Goal: Information Seeking & Learning: Learn about a topic

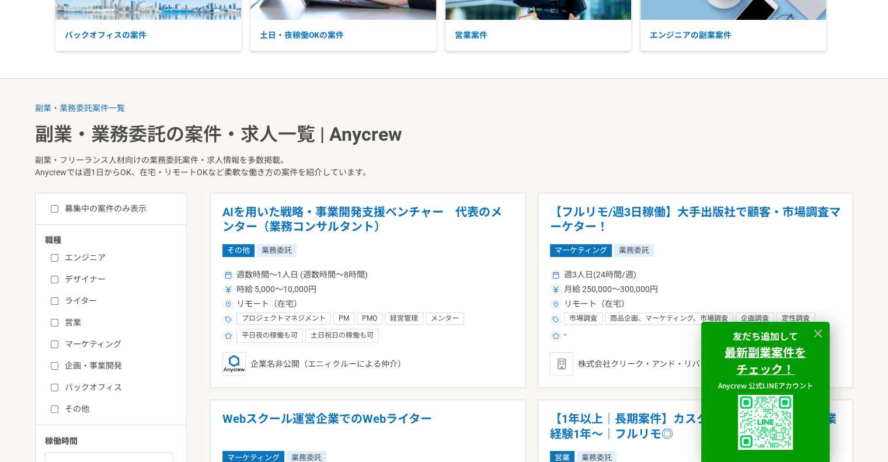
scroll to position [311, 0]
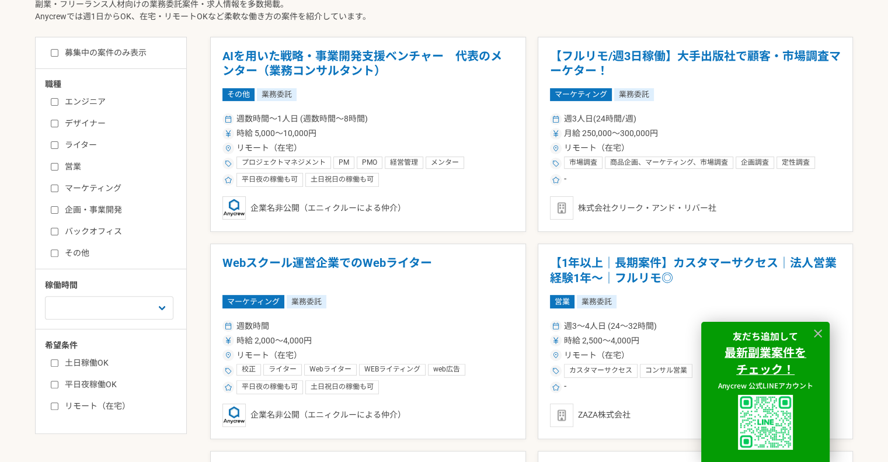
click at [58, 145] on input "ライター" at bounding box center [55, 145] width 8 height 8
checkbox input "true"
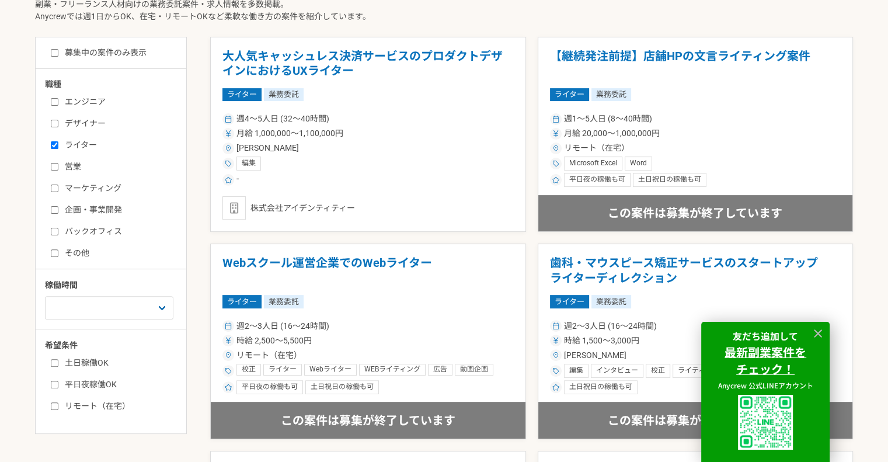
click at [56, 255] on input "その他" at bounding box center [55, 253] width 8 height 8
checkbox input "true"
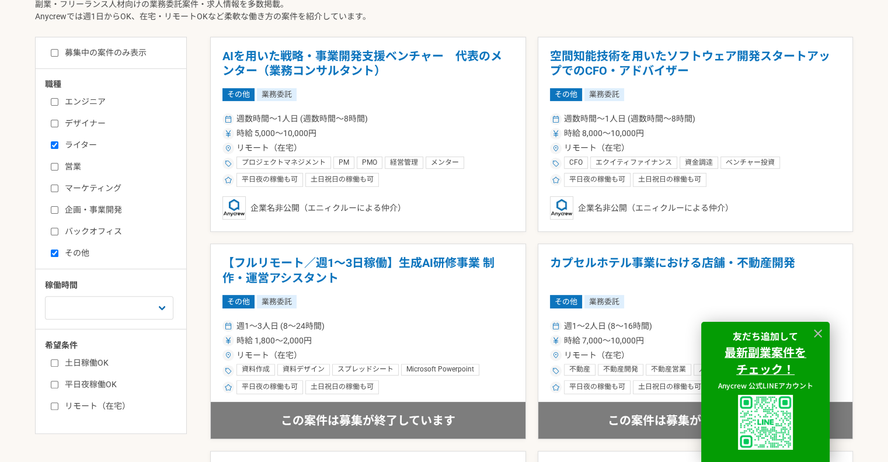
click at [58, 402] on input "リモート（在宅）" at bounding box center [55, 406] width 8 height 8
checkbox input "true"
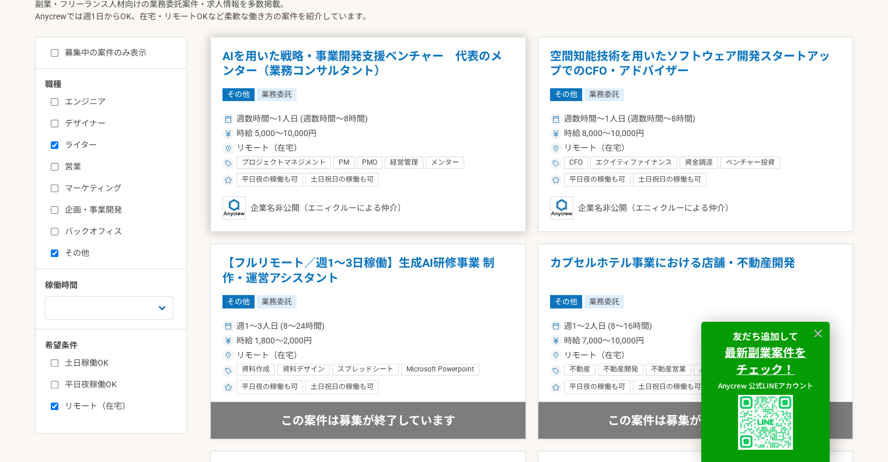
click at [322, 64] on h1 "AIを用いた戦略・事業開発支援ベンチャー　代表のメンター（業務コンサルタント）" at bounding box center [368, 64] width 291 height 30
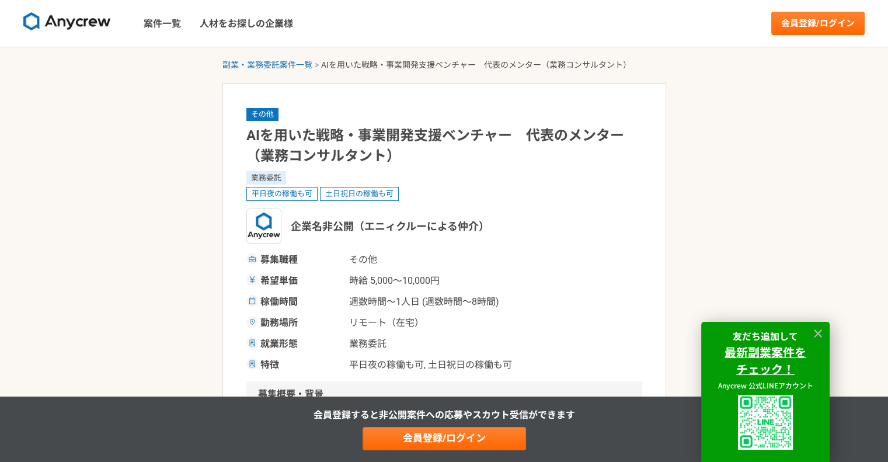
scroll to position [155, 0]
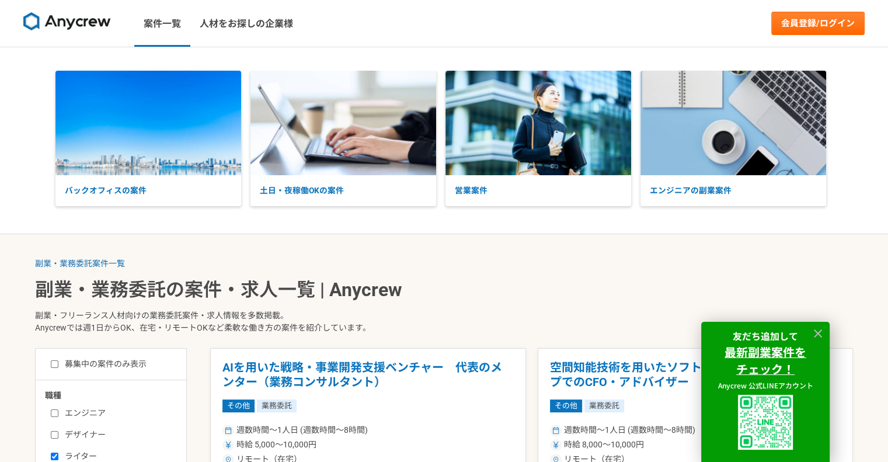
click at [55, 366] on input "募集中の案件のみ表示" at bounding box center [55, 364] width 8 height 8
checkbox input "true"
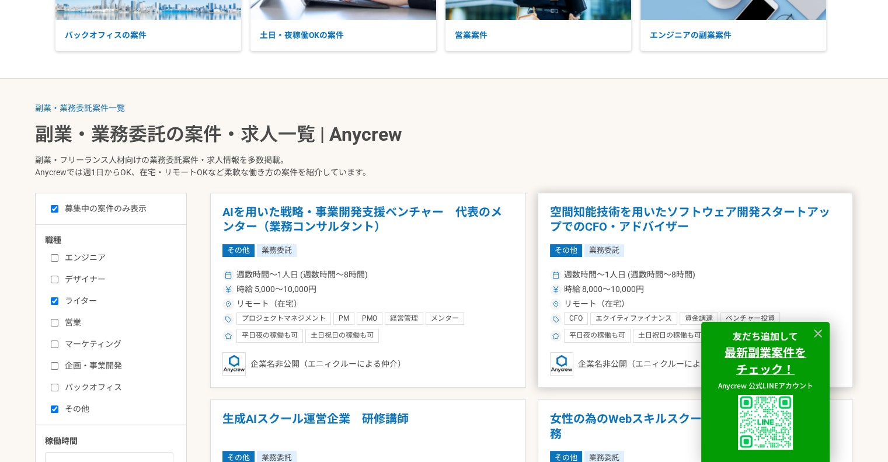
scroll to position [311, 0]
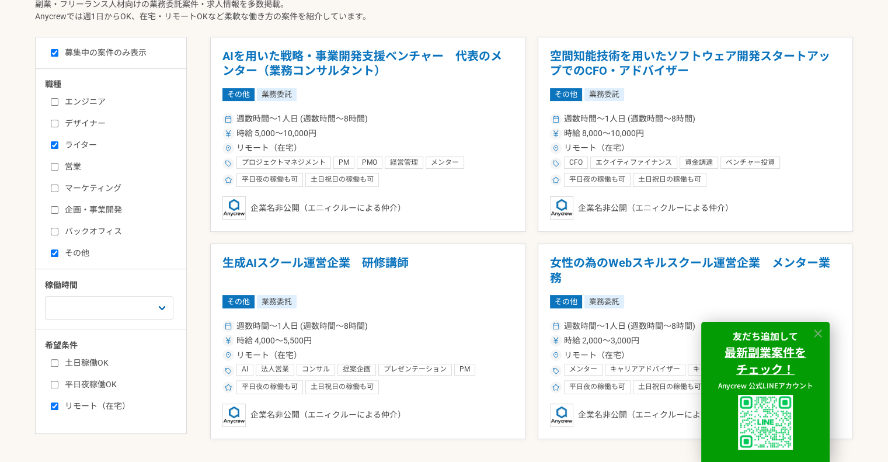
click at [819, 327] on icon at bounding box center [818, 333] width 13 height 13
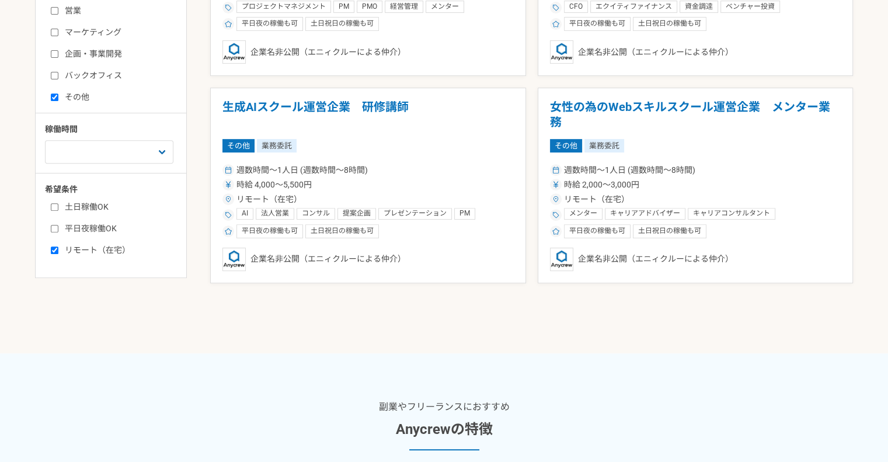
scroll to position [0, 0]
